Goal: Information Seeking & Learning: Find specific page/section

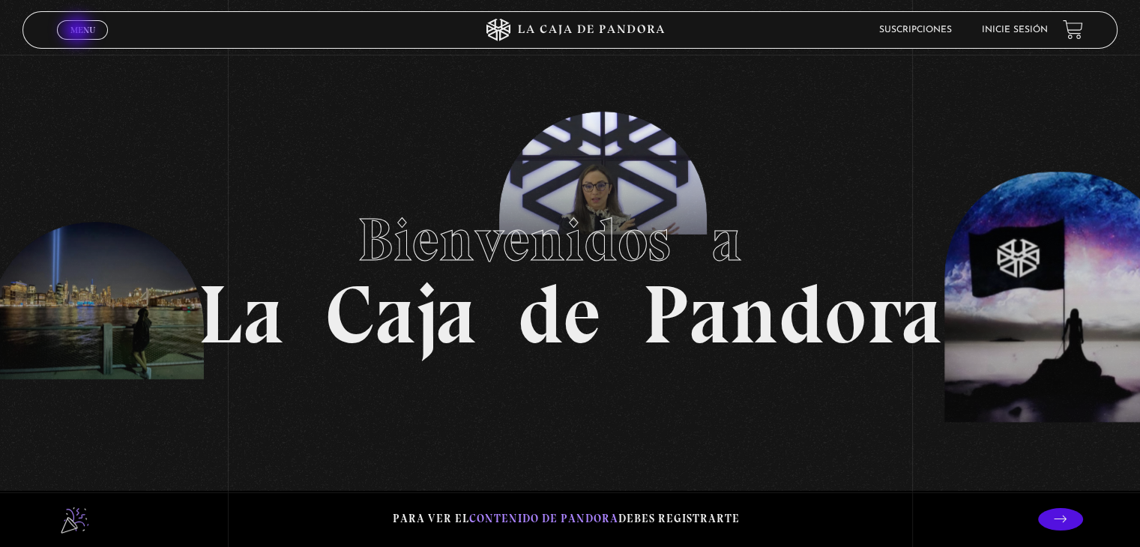
click at [79, 30] on span "Menu" at bounding box center [82, 29] width 25 height 9
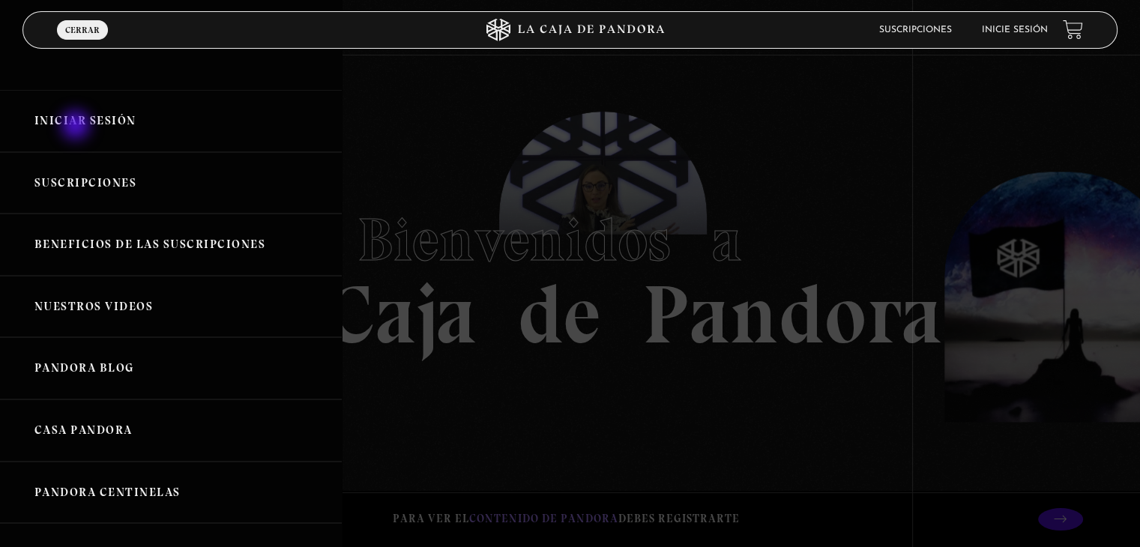
click at [77, 127] on link "Iniciar Sesión" at bounding box center [171, 121] width 342 height 62
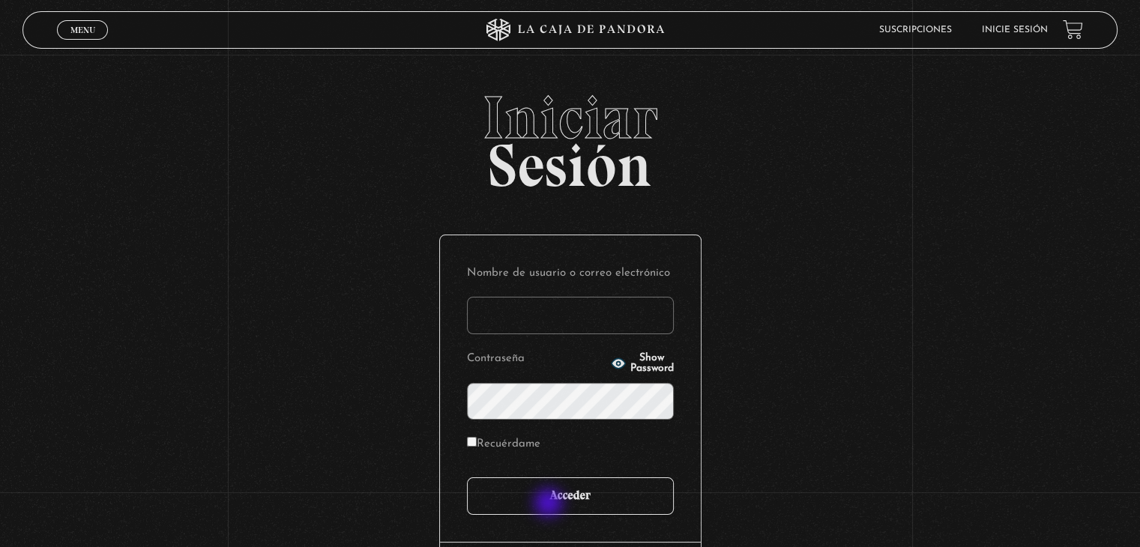
type input "[EMAIL_ADDRESS][DOMAIN_NAME]"
click at [551, 504] on input "Acceder" at bounding box center [570, 495] width 207 height 37
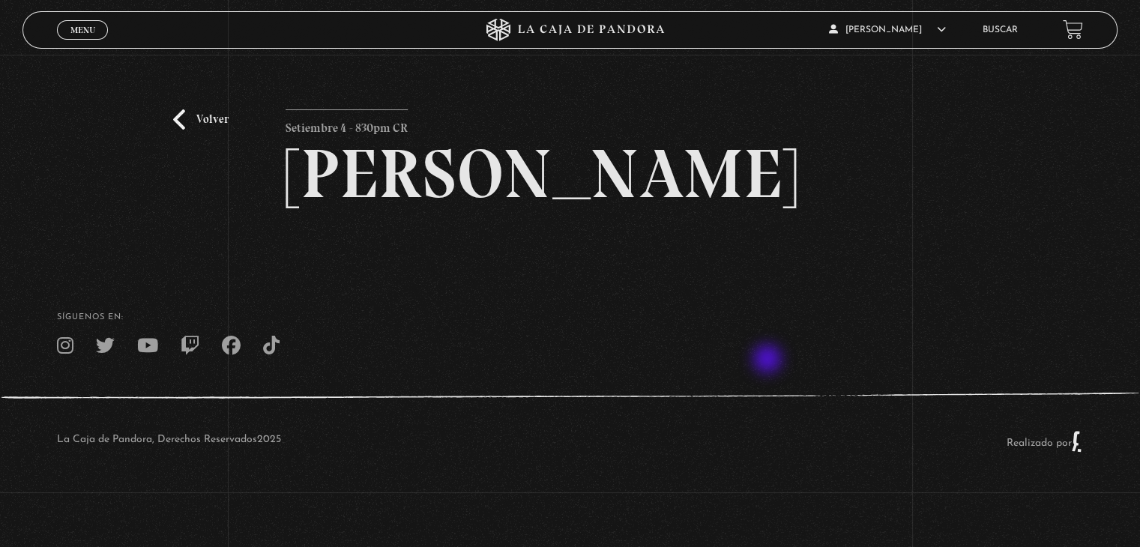
scroll to position [12, 0]
click at [177, 109] on link "Volver" at bounding box center [200, 119] width 55 height 20
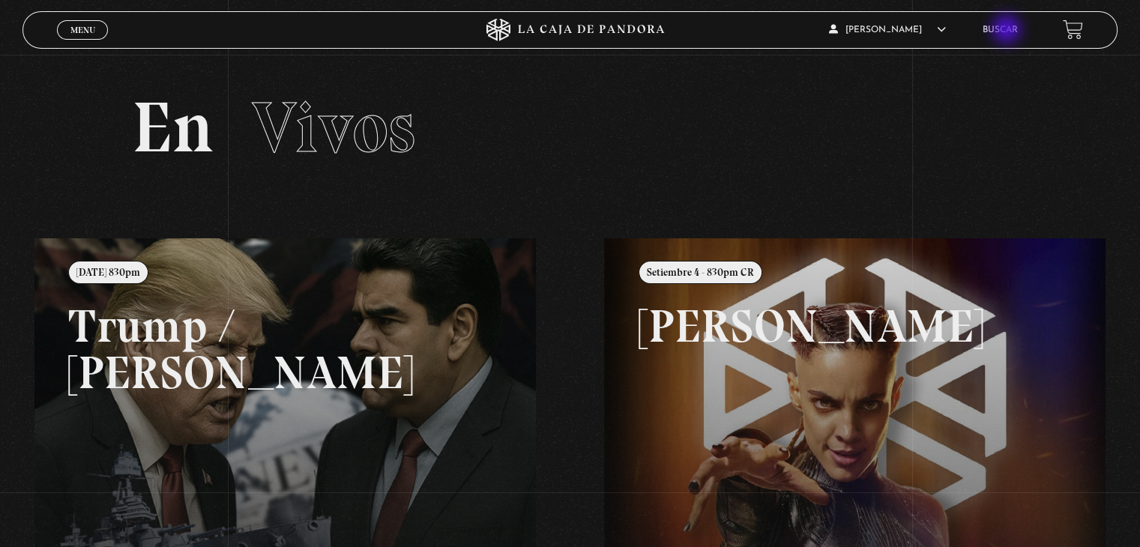
click at [1008, 31] on link "Buscar" at bounding box center [999, 29] width 35 height 9
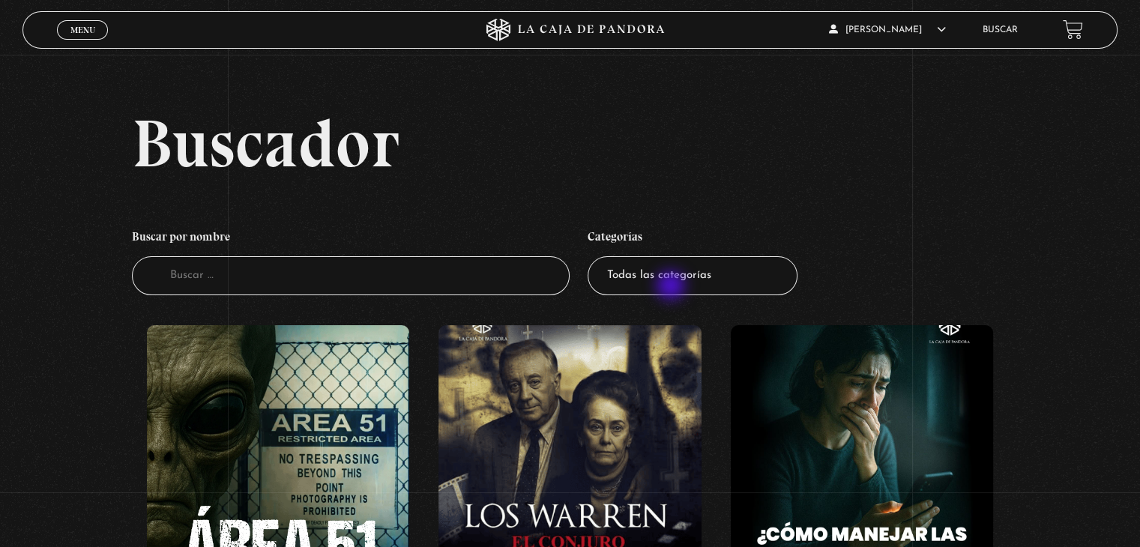
click at [672, 287] on select "Todas las categorías 11:11 Humanitario (1) Amo los Lunes (2) Análisis de series…" at bounding box center [692, 276] width 210 height 40
select select "centinelas"
click at [593, 256] on select "Todas las categorías 11:11 Humanitario (1) Amo los Lunes (2) Análisis de series…" at bounding box center [692, 276] width 210 height 40
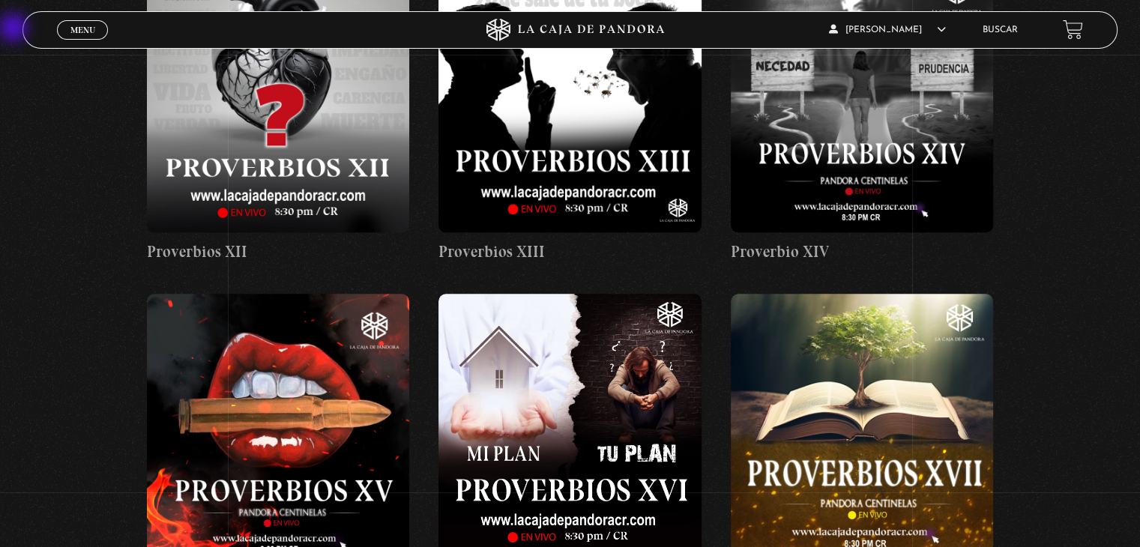
scroll to position [1649, 0]
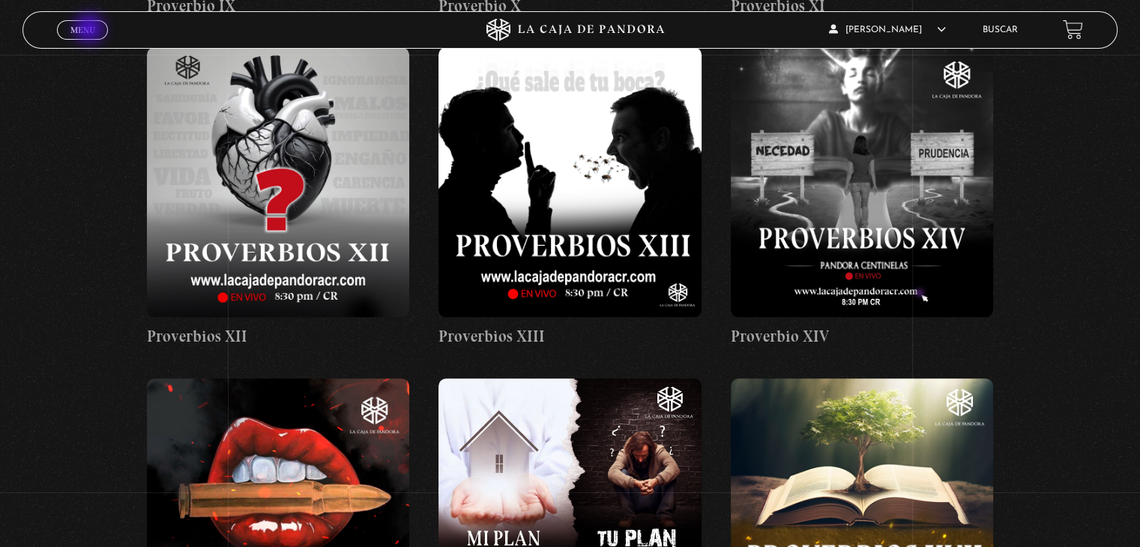
click at [91, 30] on span "Menu" at bounding box center [82, 29] width 25 height 9
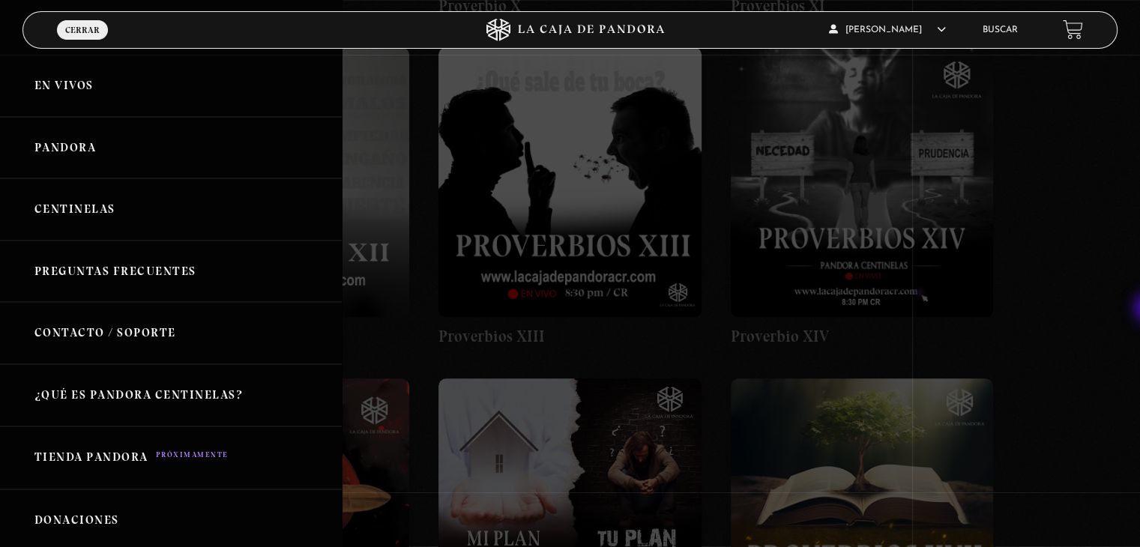
scroll to position [2127, 0]
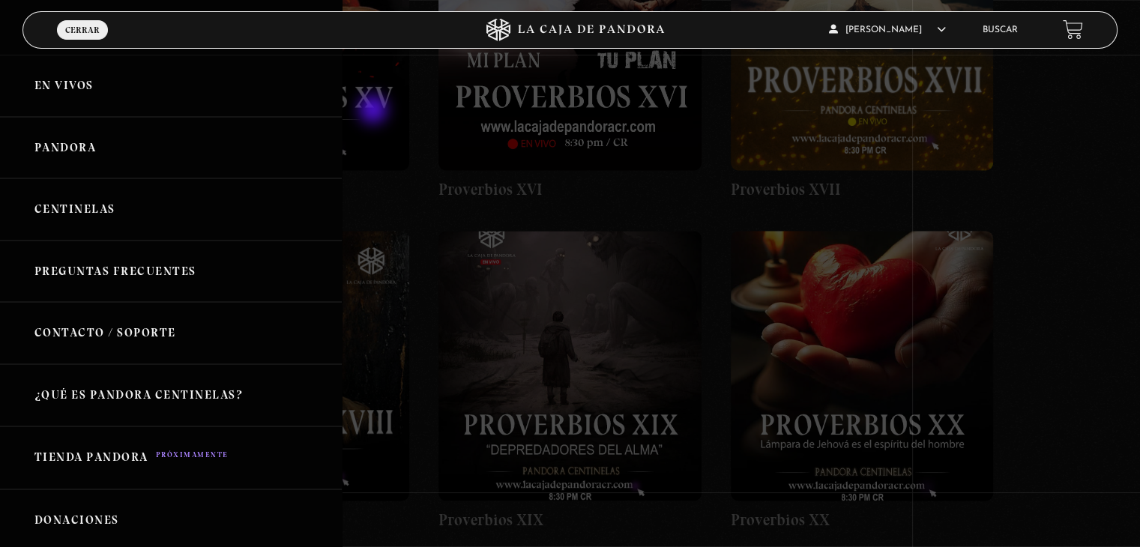
click at [375, 111] on div at bounding box center [570, 273] width 1140 height 547
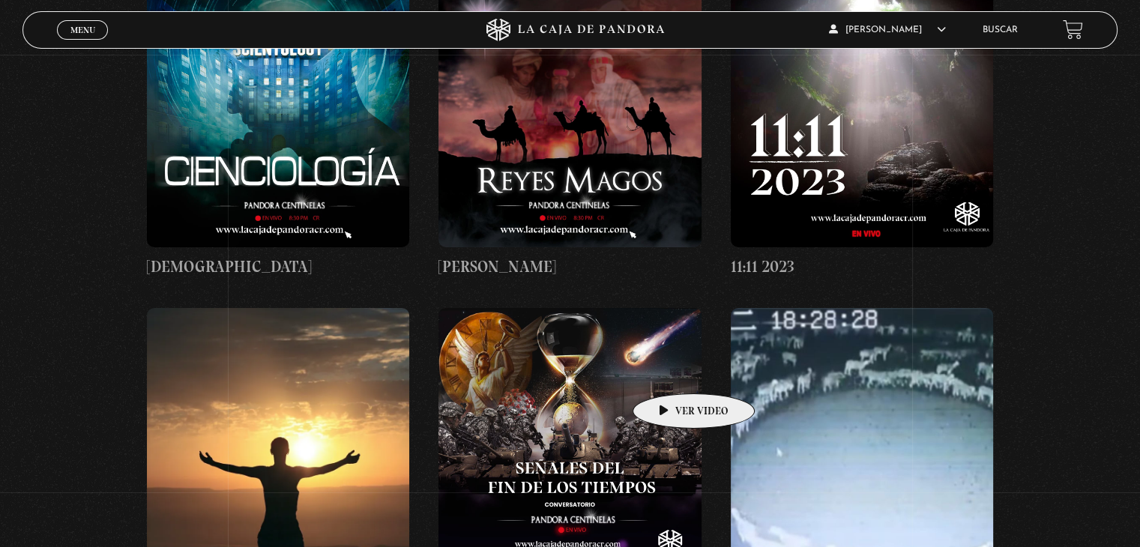
scroll to position [4899, 0]
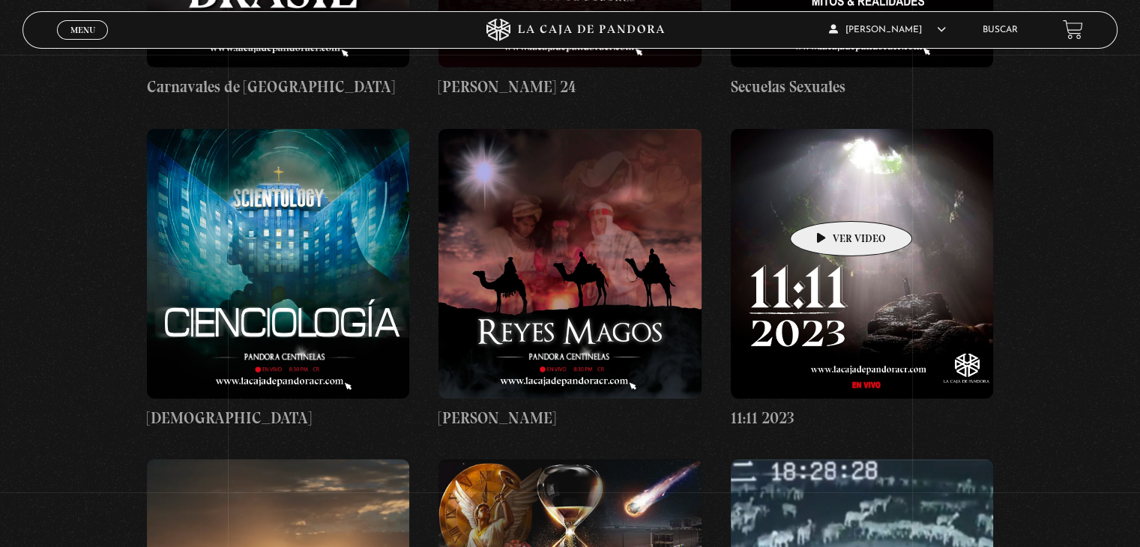
click at [842, 184] on figure at bounding box center [862, 264] width 262 height 270
